Goal: Transaction & Acquisition: Subscribe to service/newsletter

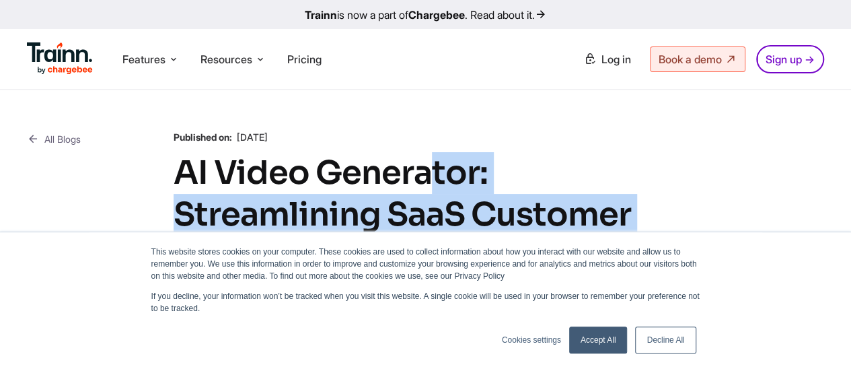
click at [589, 341] on link "Accept All" at bounding box center [598, 339] width 59 height 27
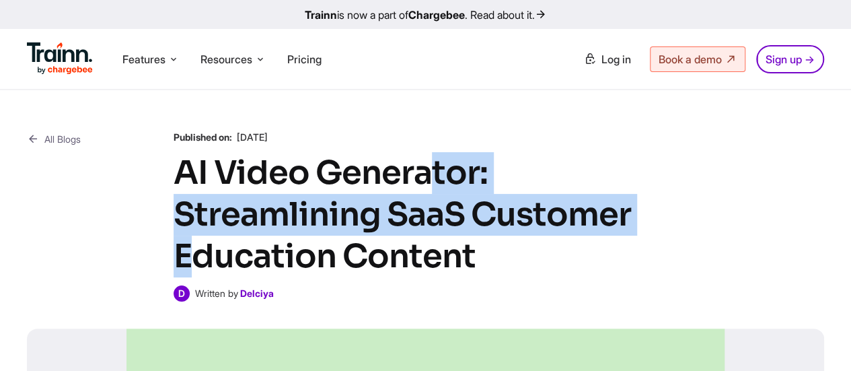
click at [435, 184] on h1 "AI Video Generator: Streamlining SaaS Customer Education Content" at bounding box center [426, 214] width 504 height 125
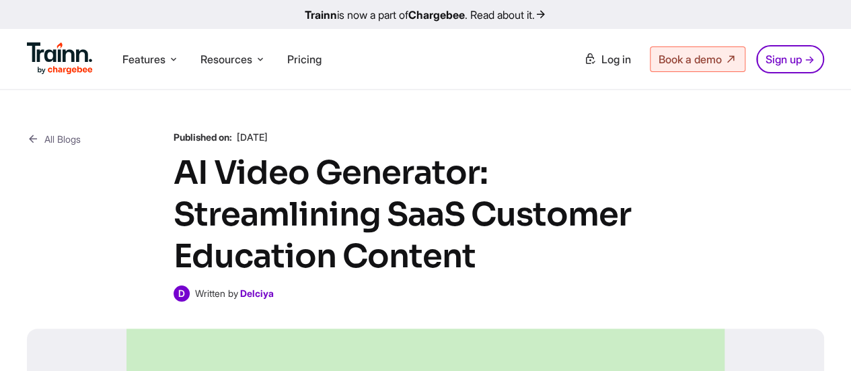
click at [328, 200] on h1 "AI Video Generator: Streamlining SaaS Customer Education Content" at bounding box center [426, 214] width 504 height 125
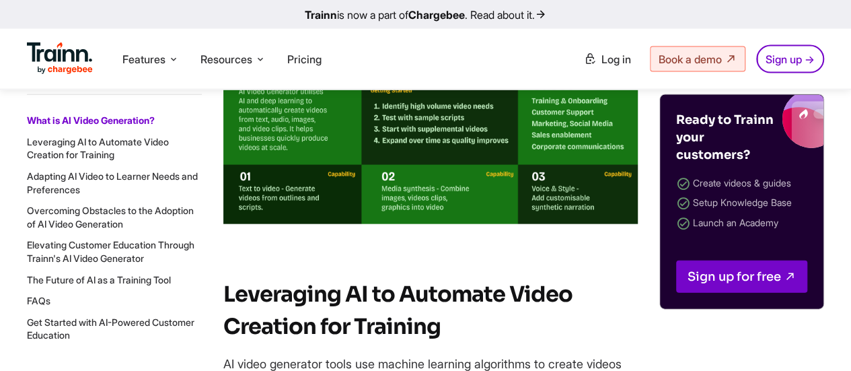
scroll to position [1480, 0]
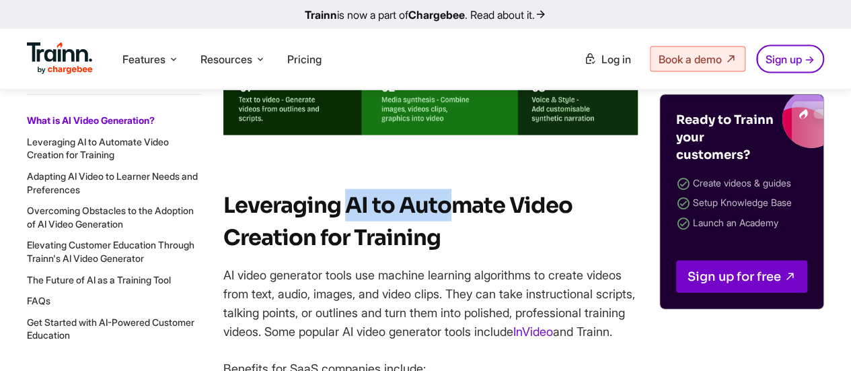
drag, startPoint x: 347, startPoint y: 221, endPoint x: 456, endPoint y: 225, distance: 109.0
click at [456, 225] on strong "Leveraging AI to Automate Video Creation for Training" at bounding box center [397, 221] width 349 height 59
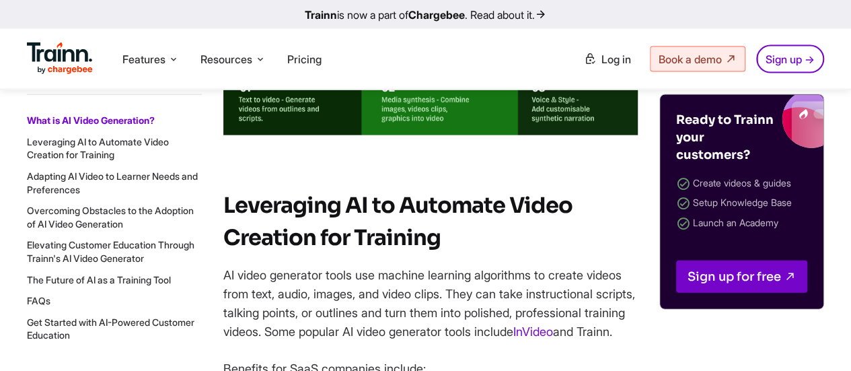
click at [391, 251] on strong "Leveraging AI to Automate Video Creation for Training" at bounding box center [397, 221] width 349 height 59
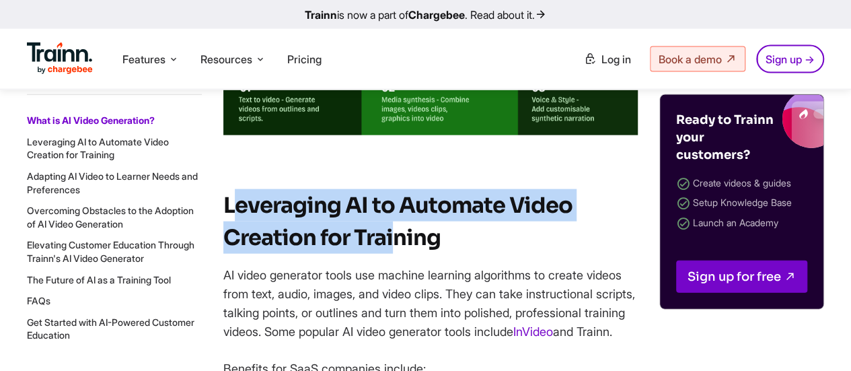
drag, startPoint x: 233, startPoint y: 225, endPoint x: 398, endPoint y: 256, distance: 168.2
click at [398, 251] on strong "Leveraging AI to Automate Video Creation for Training" at bounding box center [397, 221] width 349 height 59
click at [322, 251] on strong "Leveraging AI to Automate Video Creation for Training" at bounding box center [397, 221] width 349 height 59
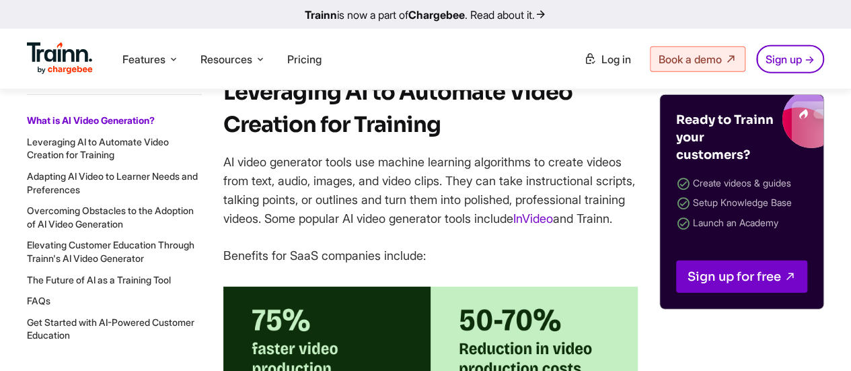
scroll to position [1614, 0]
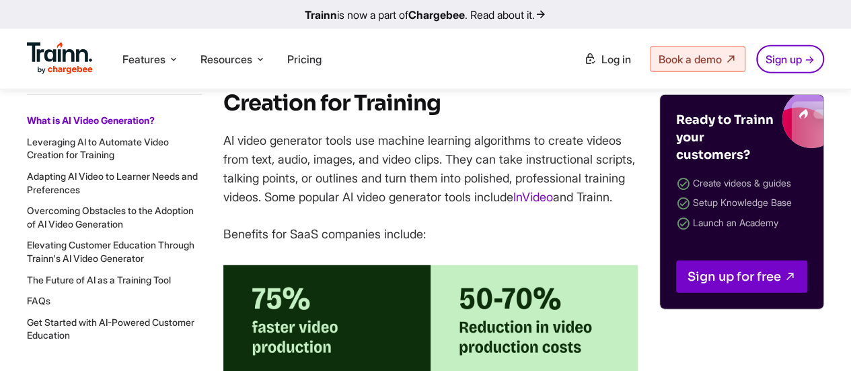
click at [322, 244] on p "Benefits for SaaS companies include:" at bounding box center [430, 234] width 414 height 19
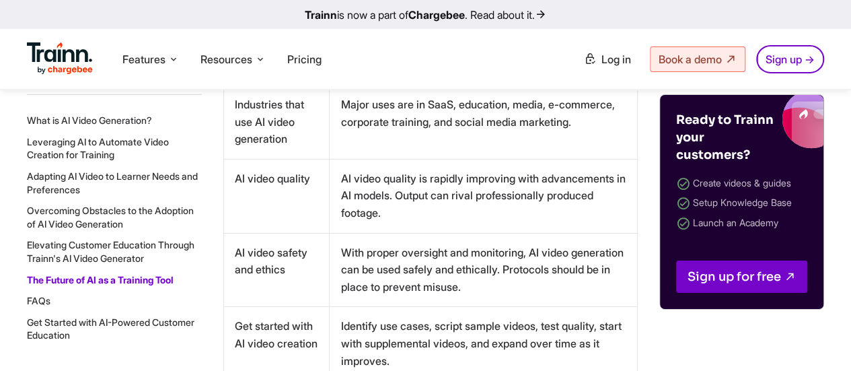
scroll to position [7466, 0]
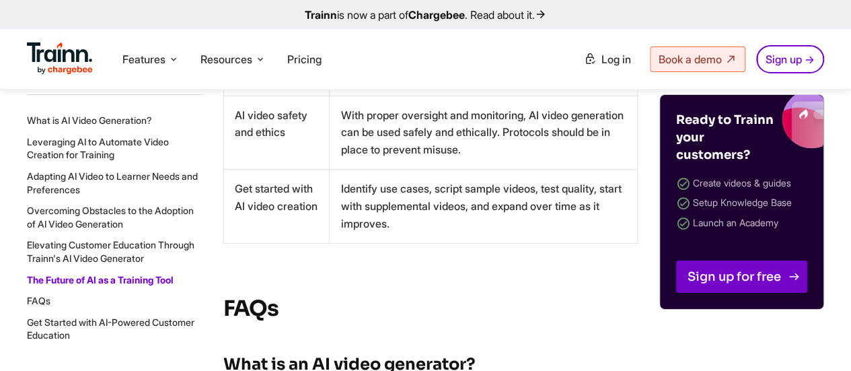
click at [714, 270] on link "Sign up for free" at bounding box center [741, 276] width 131 height 32
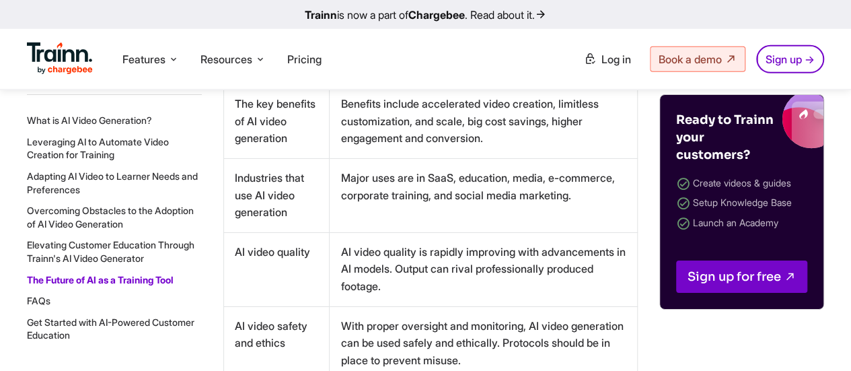
scroll to position [7130, 0]
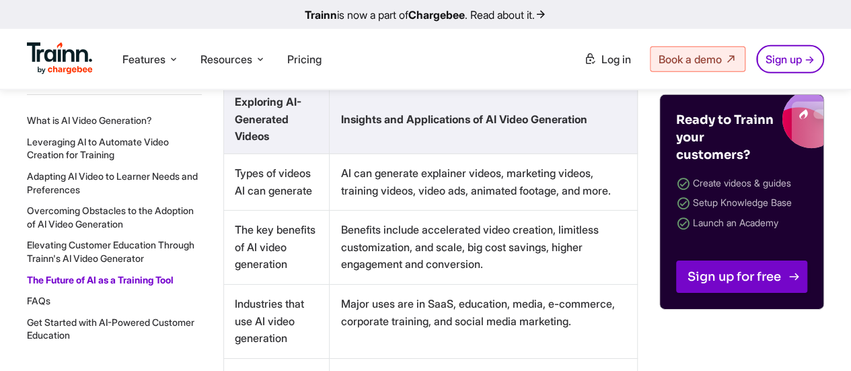
click at [713, 270] on link "Sign up for free" at bounding box center [741, 276] width 131 height 32
